Goal: Find specific page/section: Find specific page/section

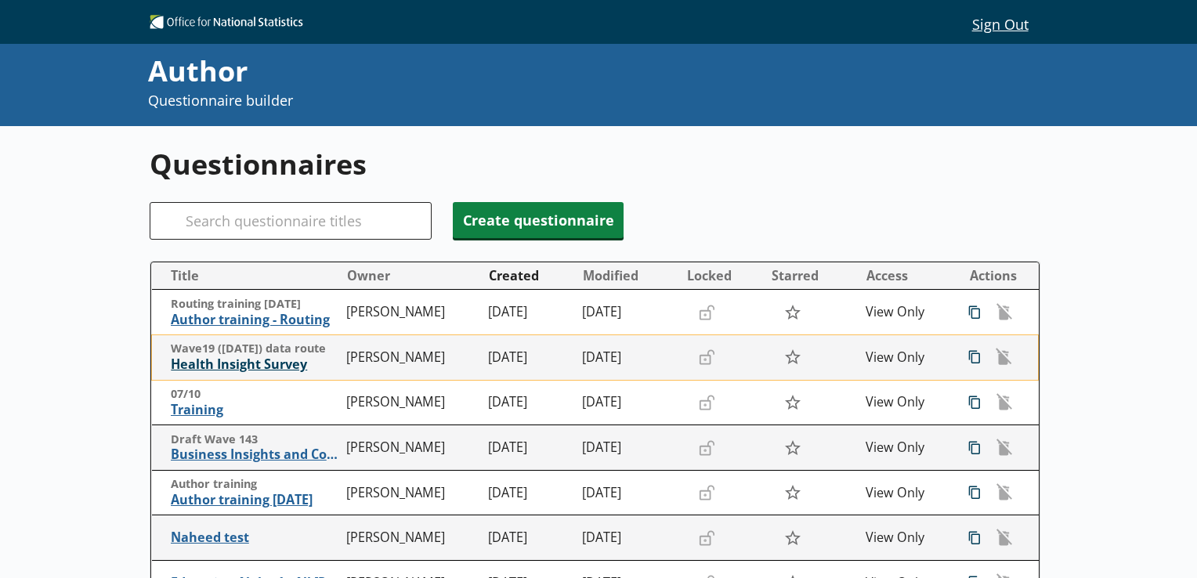
click at [263, 360] on span "Health Insight Survey" at bounding box center [255, 364] width 168 height 16
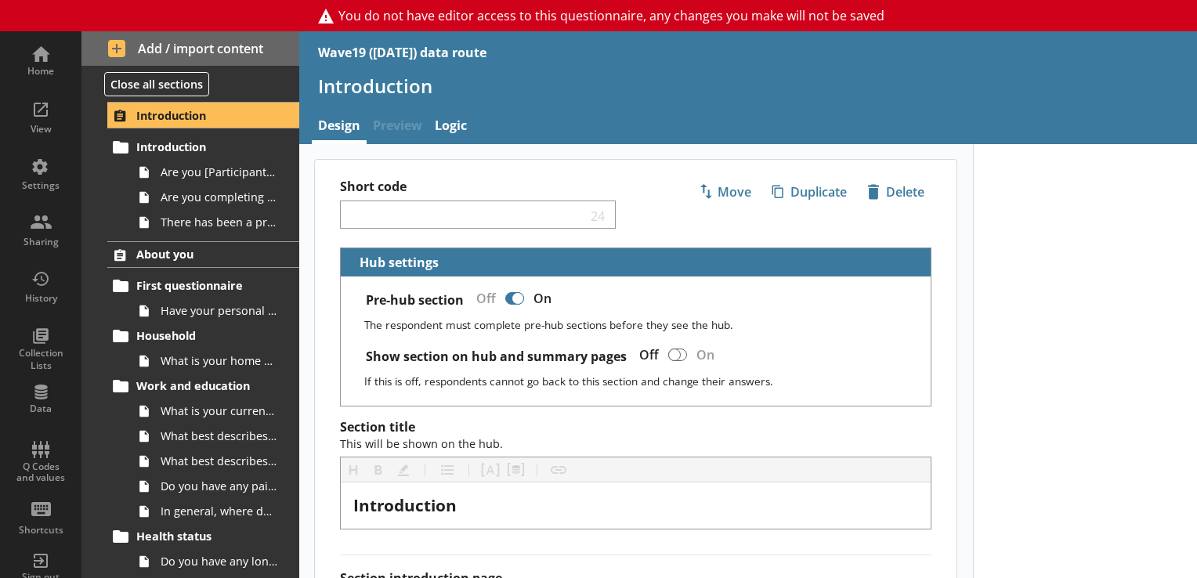
click at [91, 399] on div "What is your current work, education or other status? That is where you spend m…" at bounding box center [190, 461] width 218 height 125
click at [38, 121] on div "View" at bounding box center [40, 115] width 55 height 55
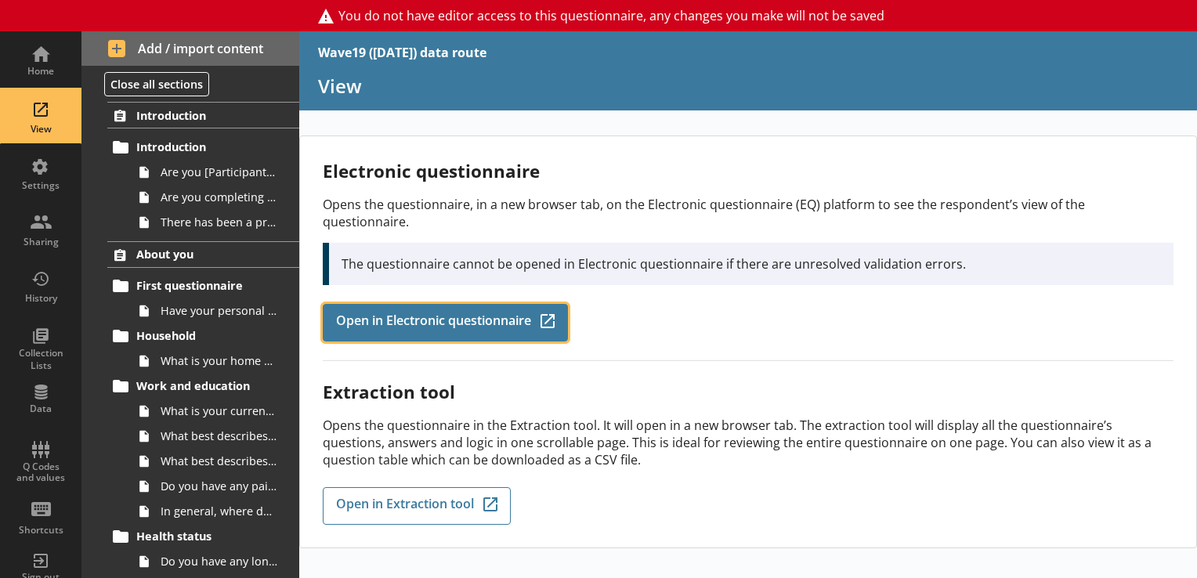
click at [469, 304] on link "Open in Electronic questionnaire Q-Codes_Icon Created with Sketch." at bounding box center [445, 323] width 245 height 38
